Goal: Transaction & Acquisition: Book appointment/travel/reservation

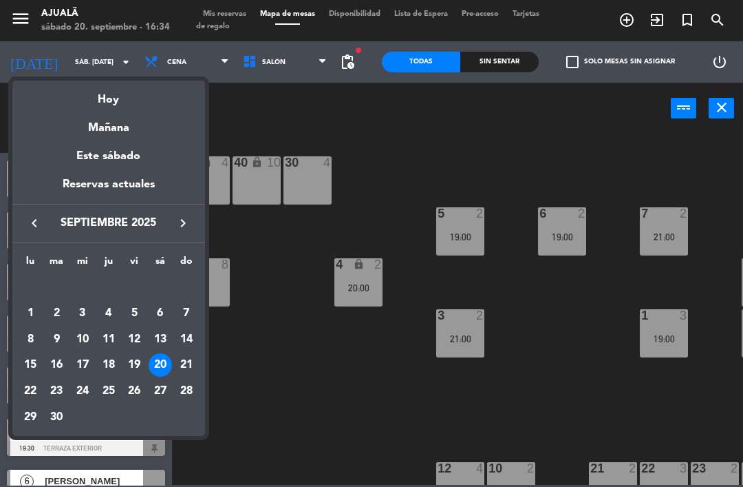
scroll to position [158, 0]
click at [61, 389] on div "23" at bounding box center [56, 390] width 23 height 23
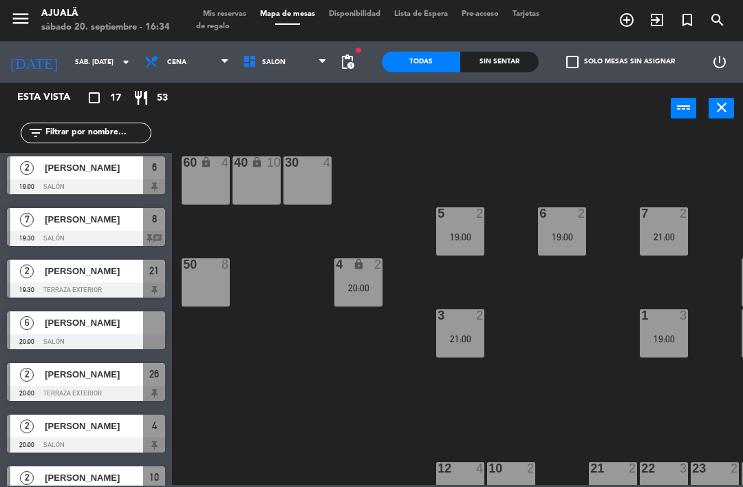
type input "[DATE] sep."
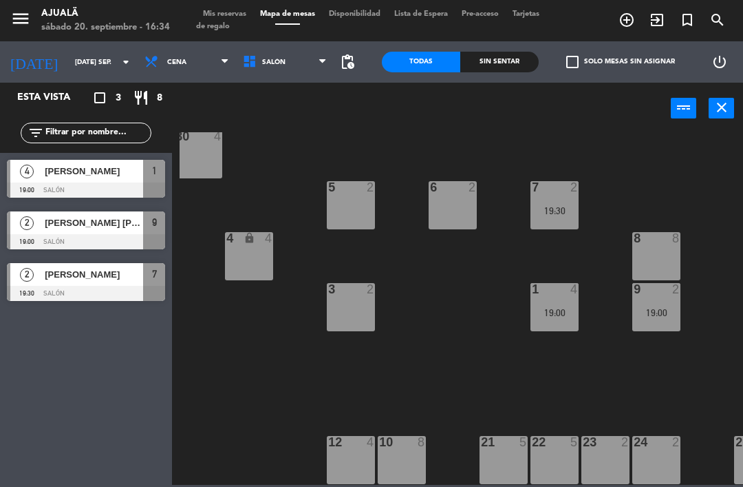
scroll to position [26, 116]
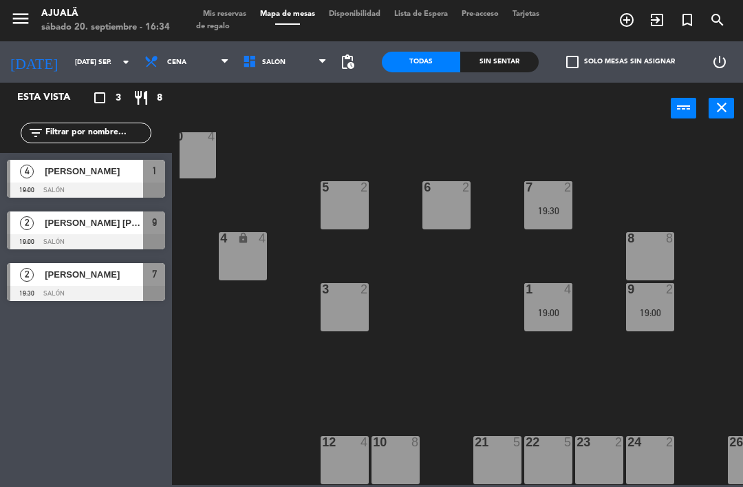
click at [500, 456] on div "21 5" at bounding box center [498, 460] width 48 height 48
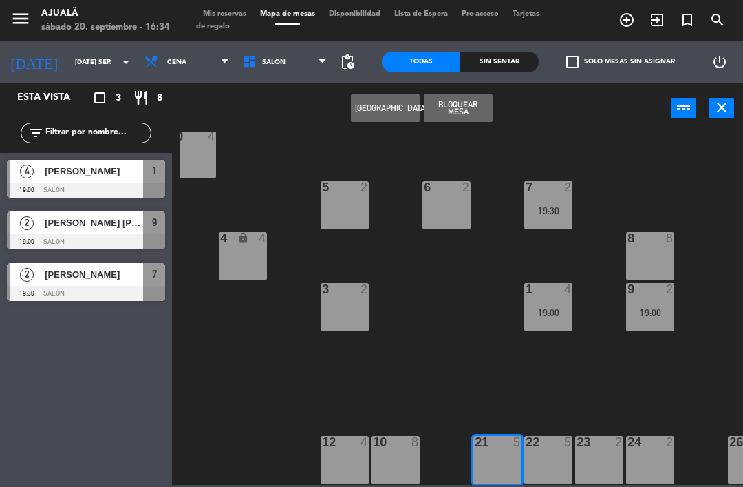
click at [388, 112] on button "[GEOGRAPHIC_DATA]" at bounding box center [385, 108] width 69 height 28
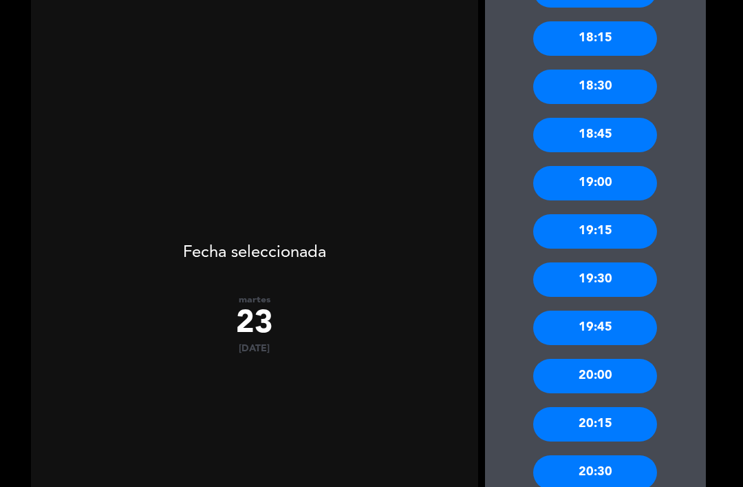
scroll to position [268, 0]
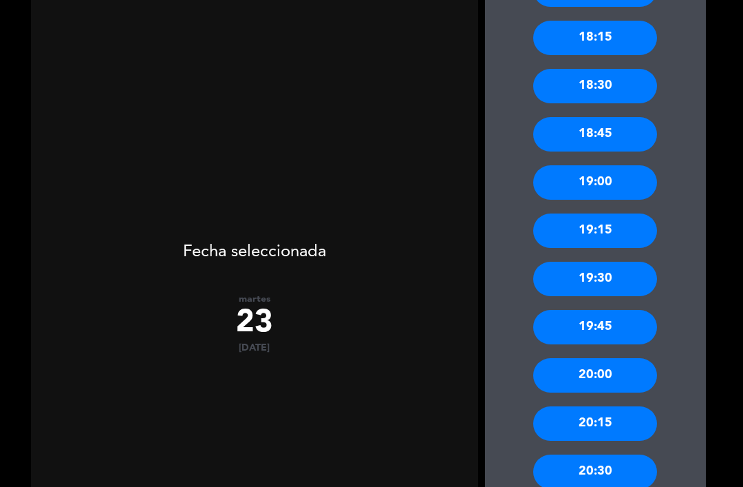
click at [615, 262] on div "19:30" at bounding box center [595, 279] width 124 height 34
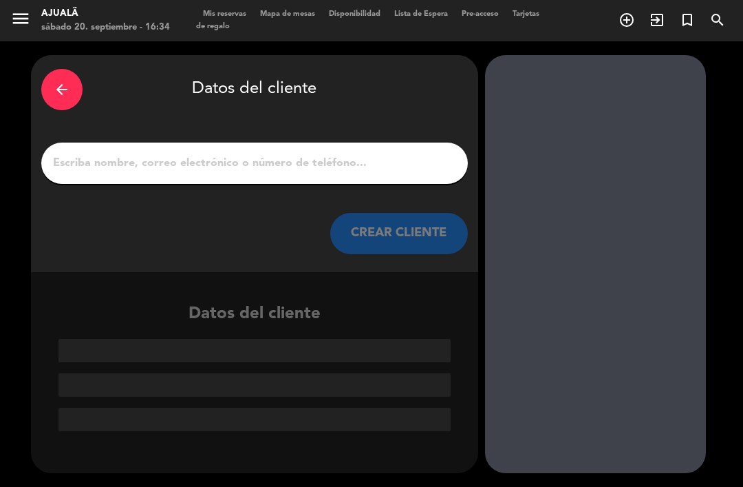
scroll to position [0, 0]
click at [250, 153] on input "1" at bounding box center [255, 162] width 406 height 19
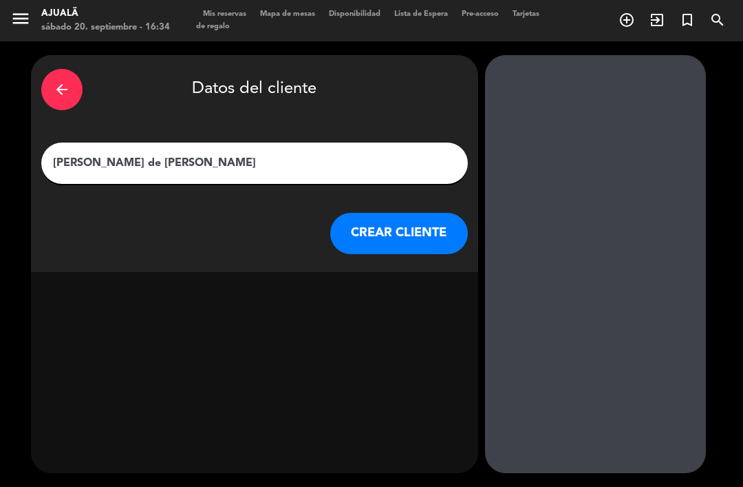
type input "[PERSON_NAME] de la [PERSON_NAME]"
click at [421, 213] on button "CREAR CLIENTE" at bounding box center [399, 233] width 138 height 41
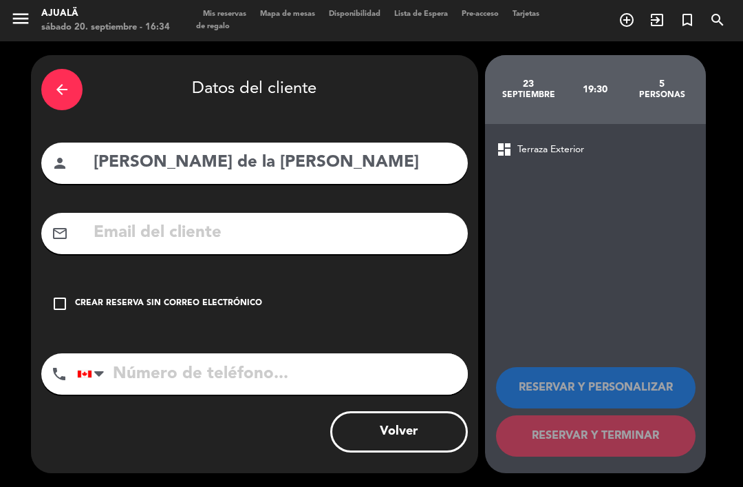
click at [325, 219] on input "text" at bounding box center [275, 233] width 366 height 28
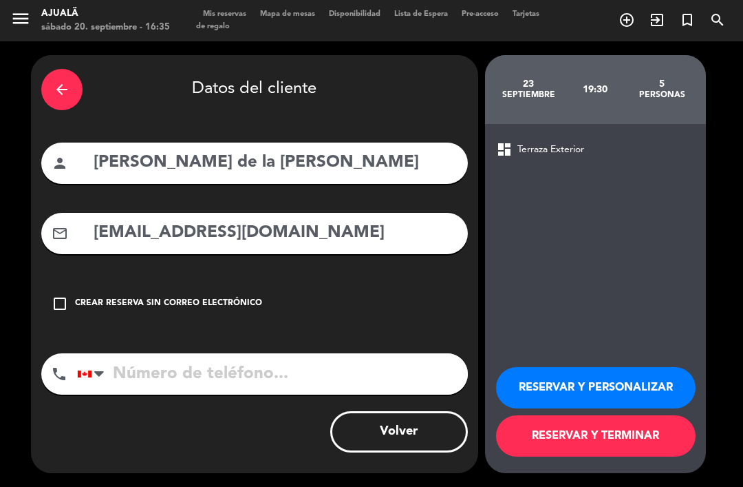
type input "[EMAIL_ADDRESS][DOMAIN_NAME]"
click at [301, 353] on input "tel" at bounding box center [272, 373] width 391 height 41
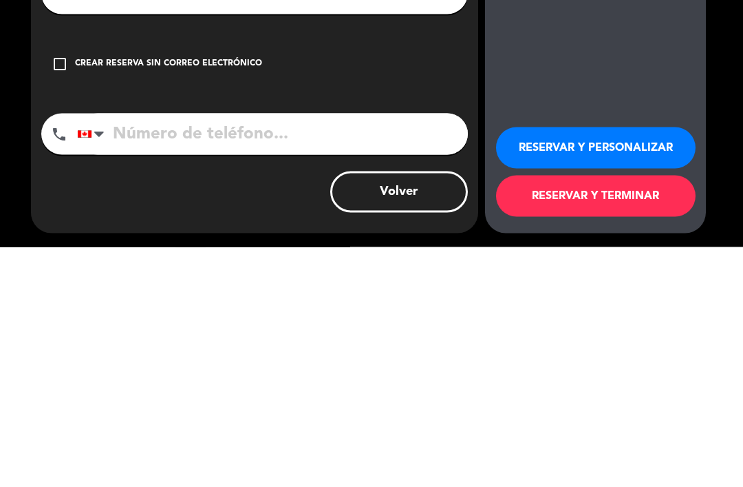
type input "9"
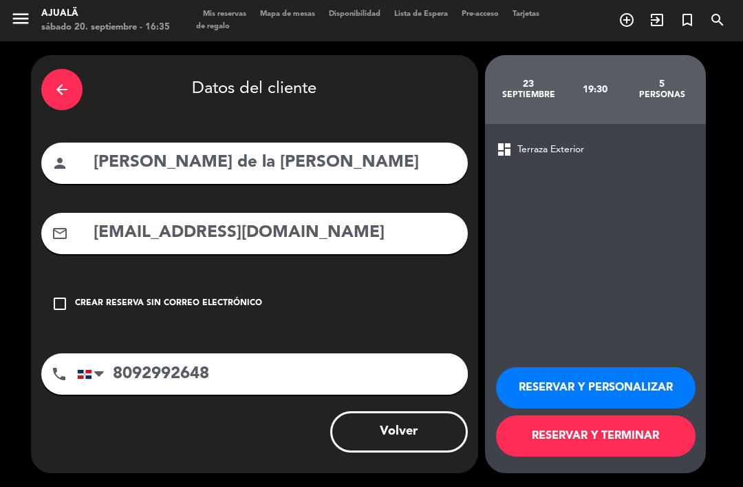
type input "8092992648"
click at [589, 456] on button "RESERVAR Y TERMINAR" at bounding box center [596, 435] width 200 height 41
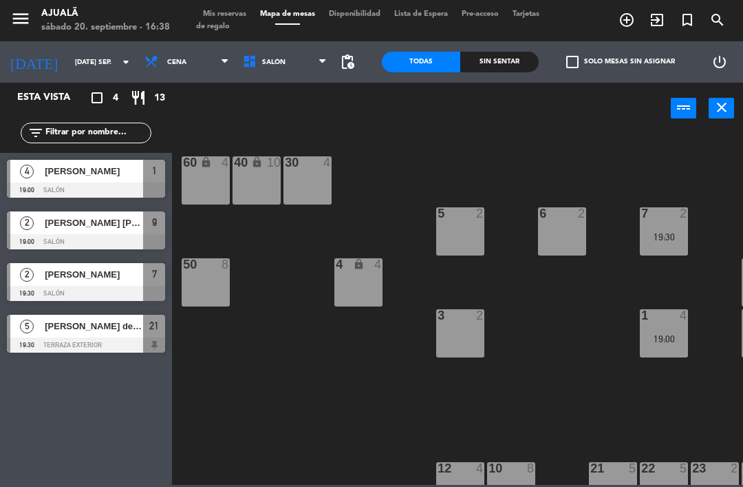
click at [82, 43] on div "[DATE] [DATE] sep. arrow_drop_down" at bounding box center [69, 61] width 138 height 41
click at [83, 56] on input "[DATE] sep." at bounding box center [115, 62] width 94 height 21
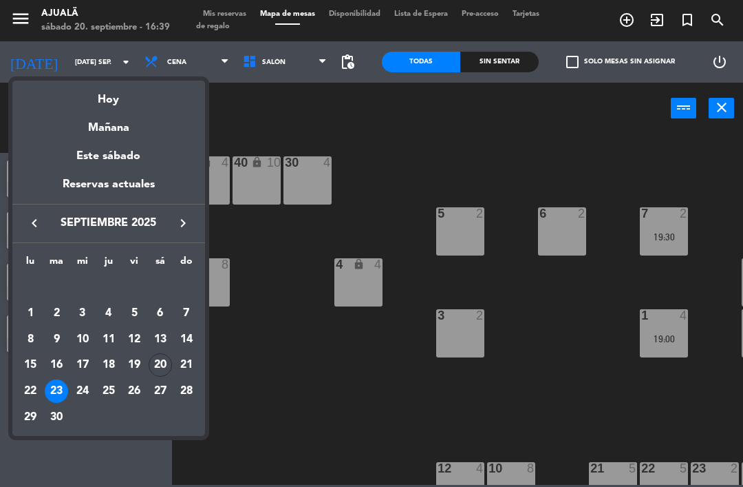
click at [295, 252] on div at bounding box center [371, 243] width 743 height 487
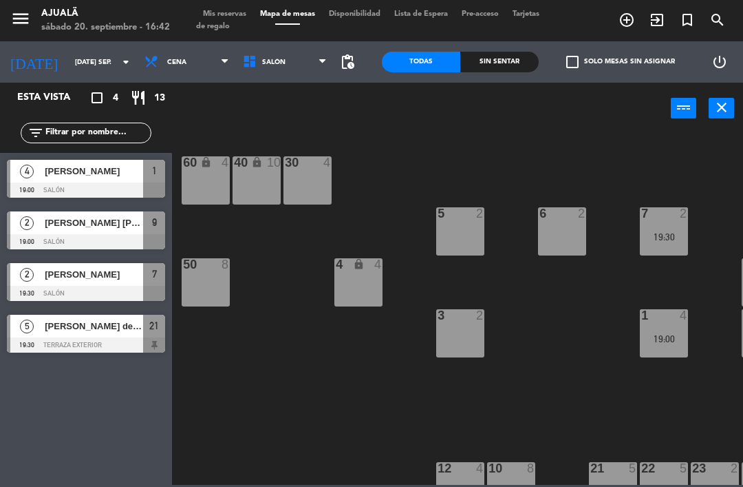
click at [74, 65] on input "[DATE] sep." at bounding box center [115, 62] width 94 height 21
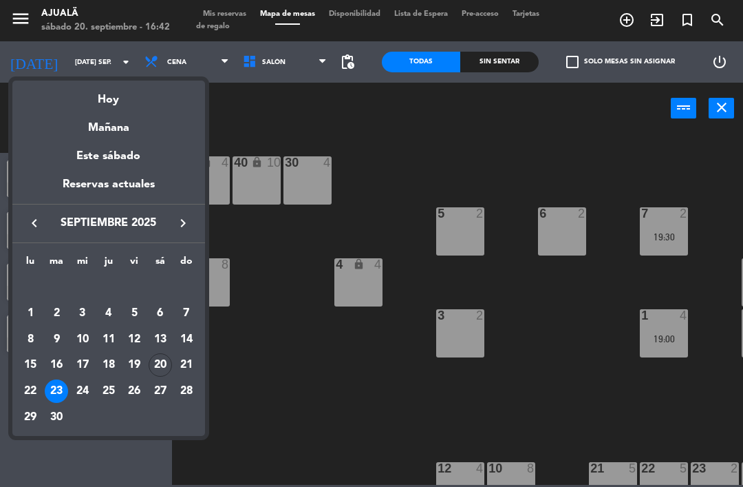
click at [147, 102] on div "Hoy" at bounding box center [108, 95] width 193 height 28
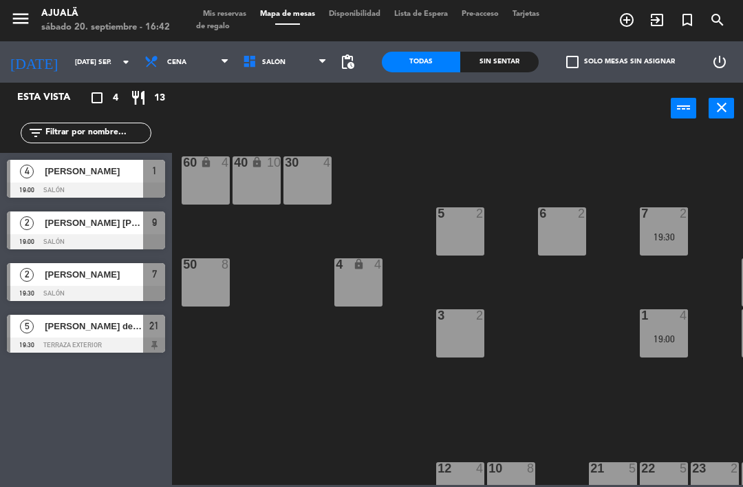
type input "sáb. [DATE]"
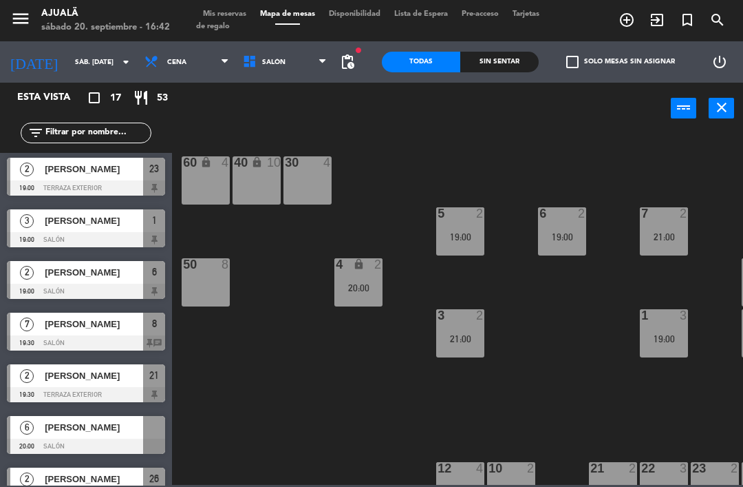
scroll to position [57, 0]
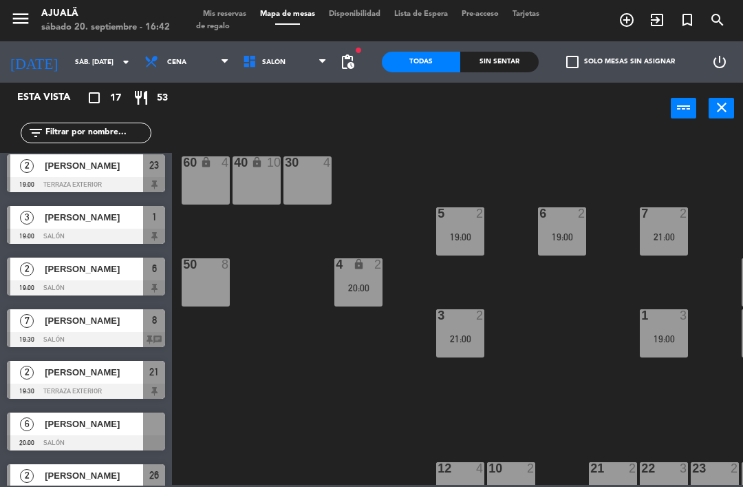
click at [68, 215] on span "[PERSON_NAME]" at bounding box center [94, 217] width 98 height 14
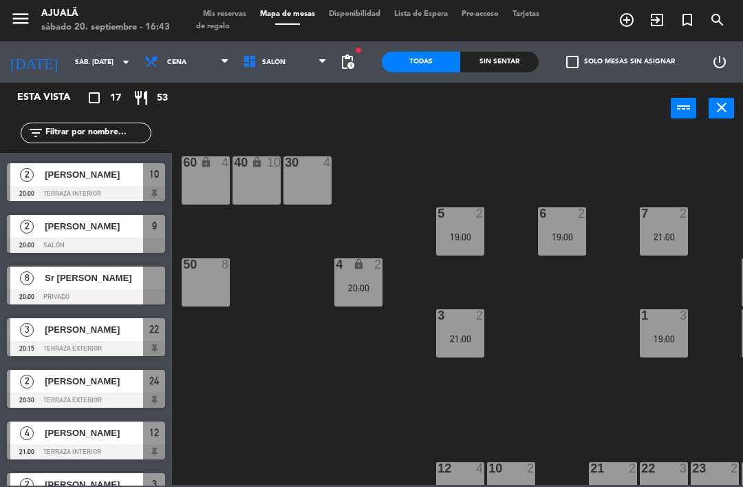
scroll to position [471, 0]
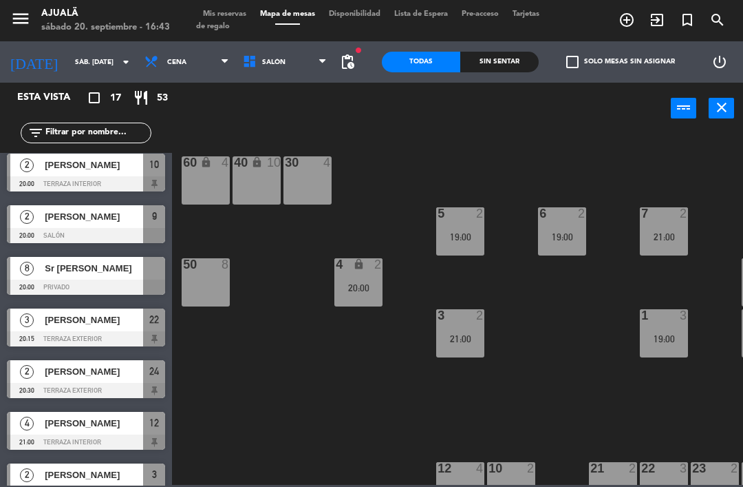
click at [46, 169] on span "[PERSON_NAME]" at bounding box center [94, 165] width 98 height 14
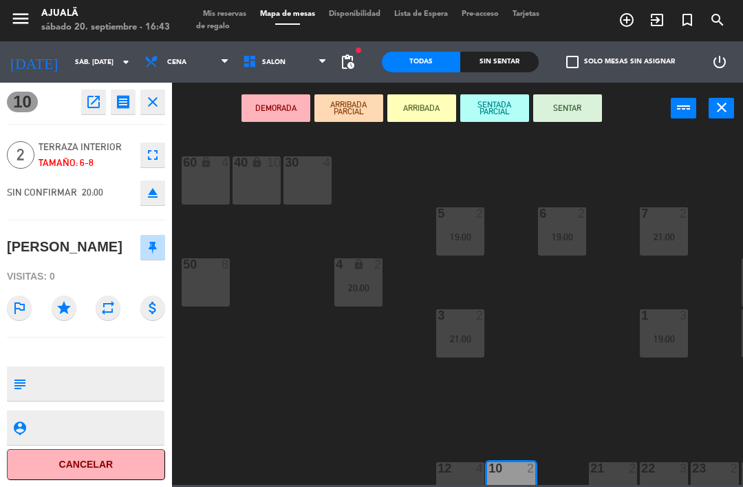
click at [112, 455] on button "Cancelar" at bounding box center [86, 464] width 158 height 31
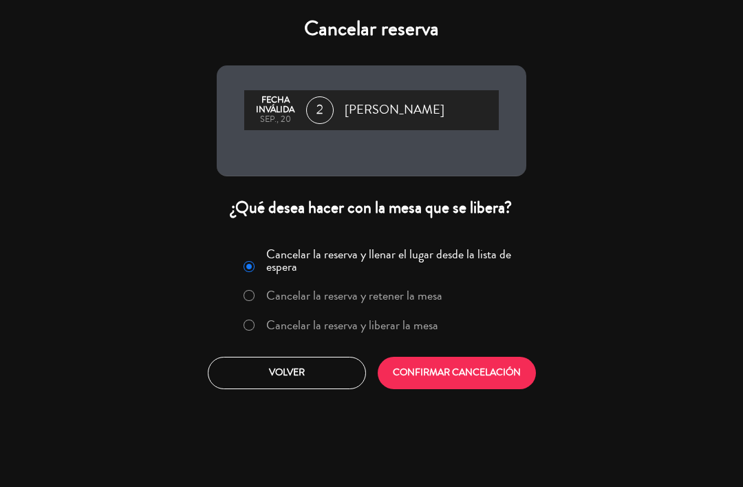
click at [442, 377] on button "CONFIRMAR CANCELACIÓN" at bounding box center [457, 373] width 158 height 32
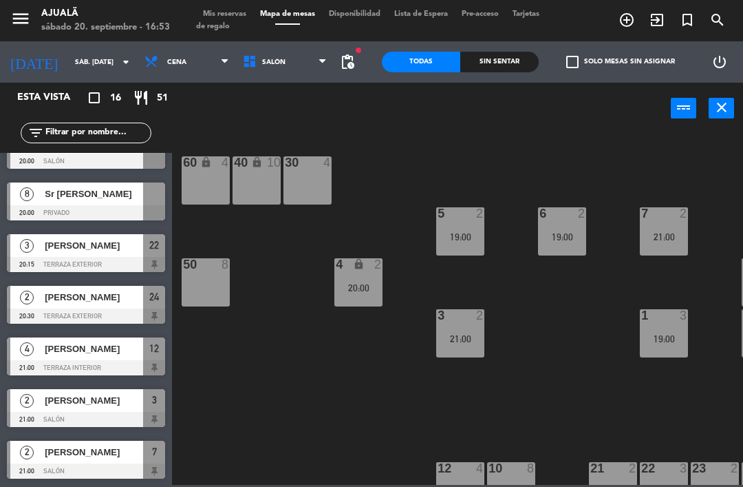
scroll to position [494, 0]
